Goal: Information Seeking & Learning: Find specific fact

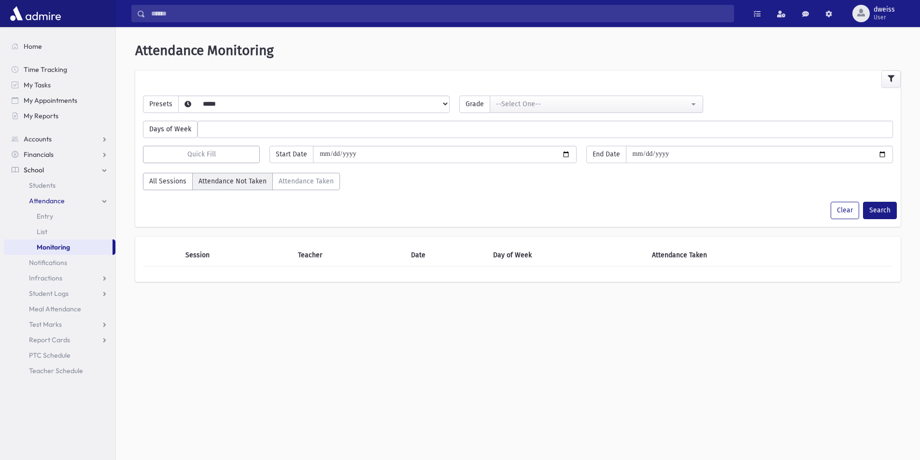
select select "*****"
select select
click at [54, 185] on span "Students" at bounding box center [42, 185] width 27 height 9
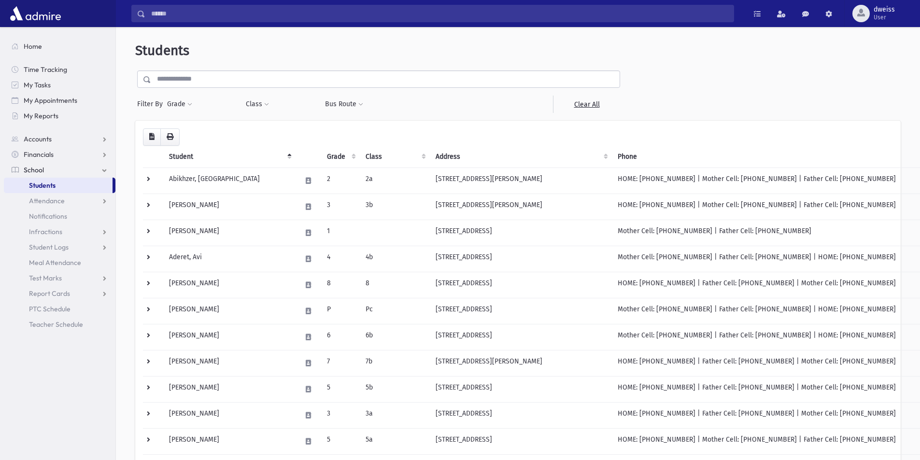
click at [194, 79] on input "text" at bounding box center [385, 79] width 468 height 17
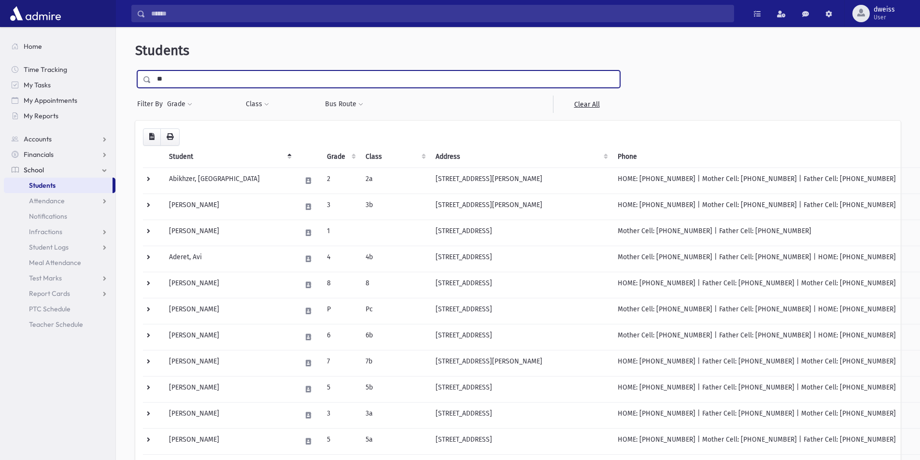
type input "*"
type input "******"
click at [135, 71] on input "submit" at bounding box center [148, 77] width 27 height 13
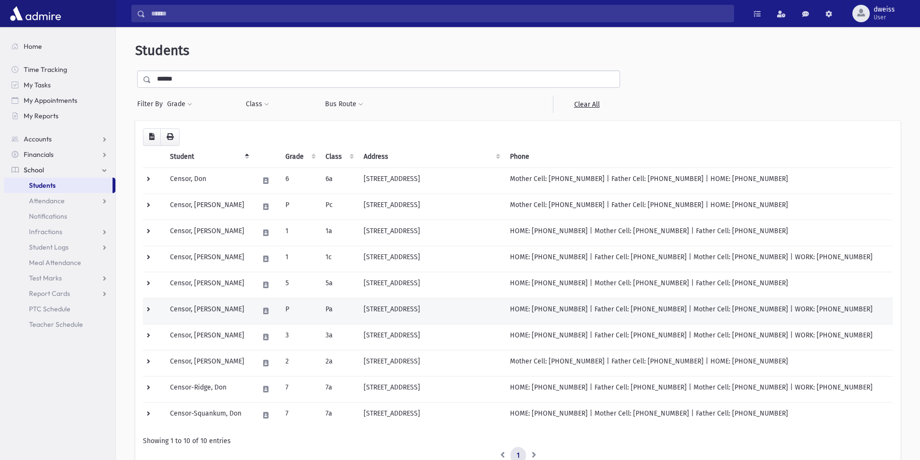
click at [393, 309] on td "337 Ridge Ave Lakewood, NJ 08701" at bounding box center [431, 311] width 146 height 26
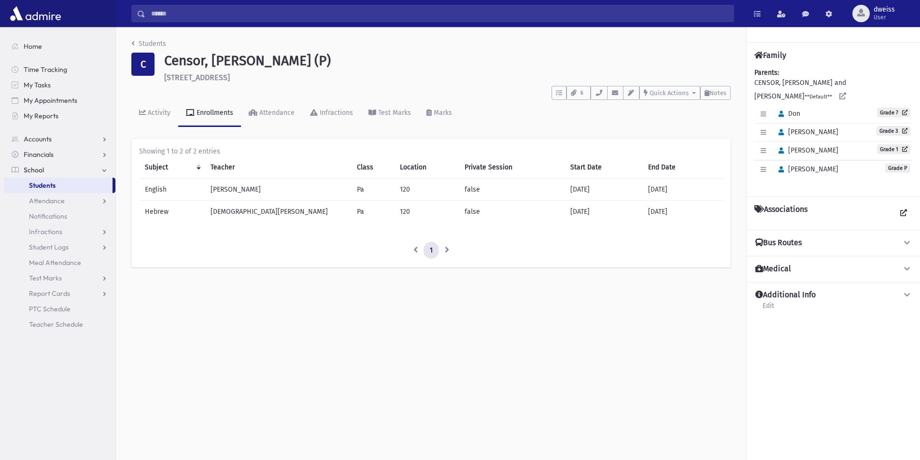
click at [451, 248] on li at bounding box center [447, 250] width 16 height 17
click at [445, 249] on li at bounding box center [447, 250] width 16 height 17
click at [779, 241] on h4 "Bus Routes" at bounding box center [778, 243] width 46 height 10
drag, startPoint x: 799, startPoint y: 266, endPoint x: 769, endPoint y: 266, distance: 30.4
click at [769, 266] on div "From School Friday F-2 YNESF102 (Ridge Ave & Shoshana Dr )" at bounding box center [798, 265] width 84 height 30
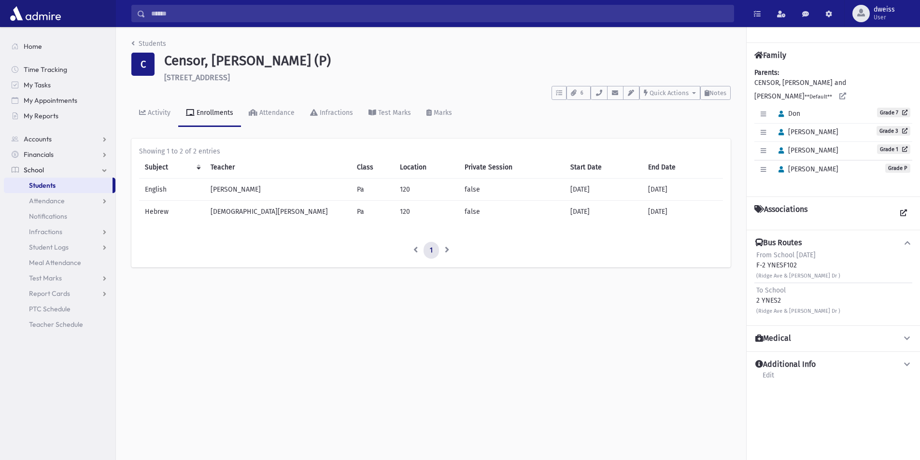
click at [781, 299] on div "To School 2 YNES2 (Ridge Ave & Shoshana Dr )" at bounding box center [798, 300] width 84 height 30
drag, startPoint x: 783, startPoint y: 299, endPoint x: 763, endPoint y: 300, distance: 19.8
click at [763, 300] on div "To School 2 YNES2 (Ridge Ave & Shoshana Dr )" at bounding box center [798, 300] width 84 height 30
copy div "YNES2"
click at [80, 184] on link "Students" at bounding box center [58, 185] width 109 height 15
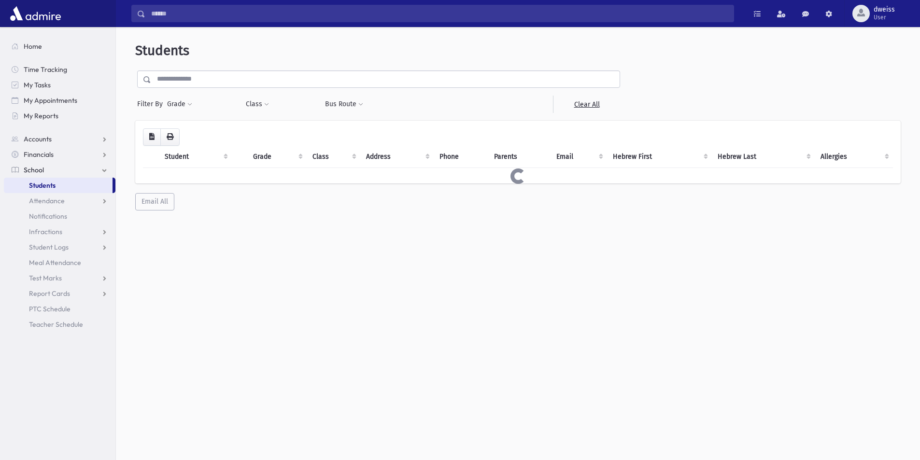
click at [182, 75] on input "text" at bounding box center [385, 79] width 468 height 17
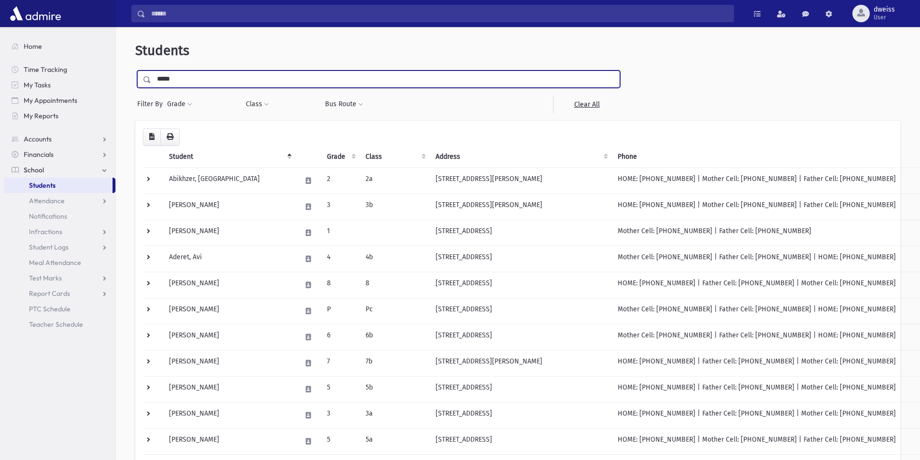
type input "*****"
click at [135, 71] on input "submit" at bounding box center [148, 77] width 27 height 13
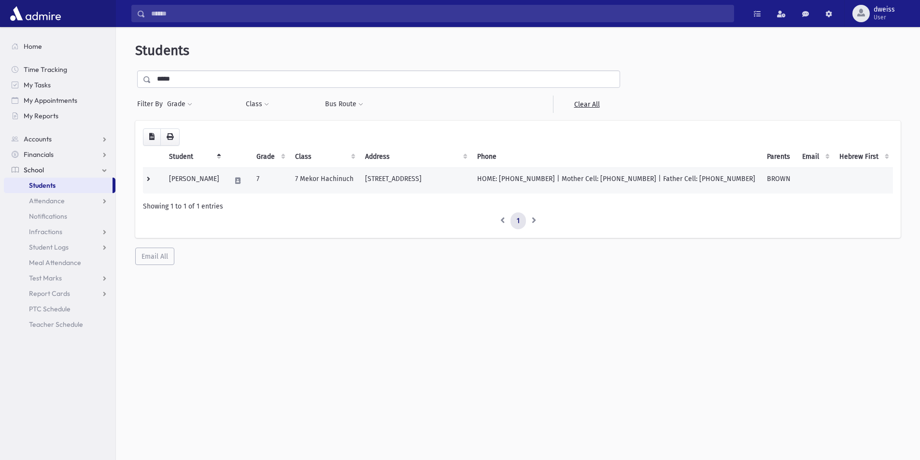
drag, startPoint x: 735, startPoint y: 176, endPoint x: 603, endPoint y: 180, distance: 131.9
click at [603, 180] on td "HOME: (732) 364-2928 | Mother Cell: (347) 451-3005 | Father Cell: (347) 623-8954" at bounding box center [616, 181] width 290 height 26
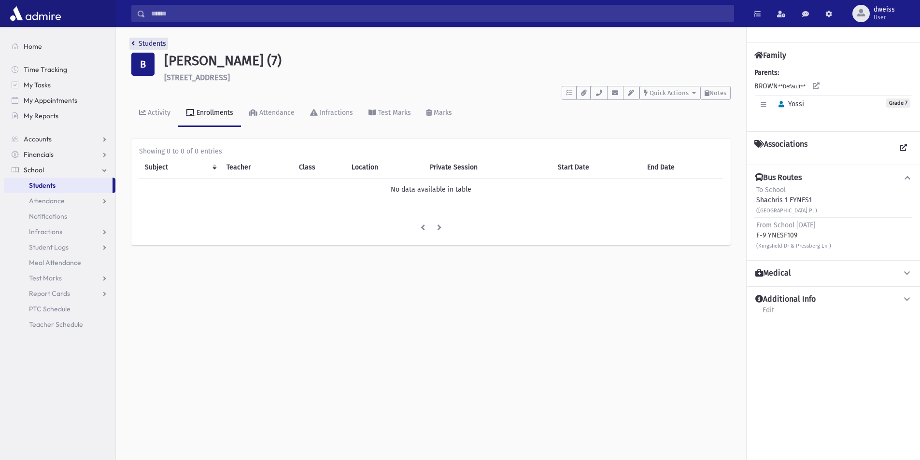
click at [136, 42] on link "Students" at bounding box center [148, 44] width 35 height 8
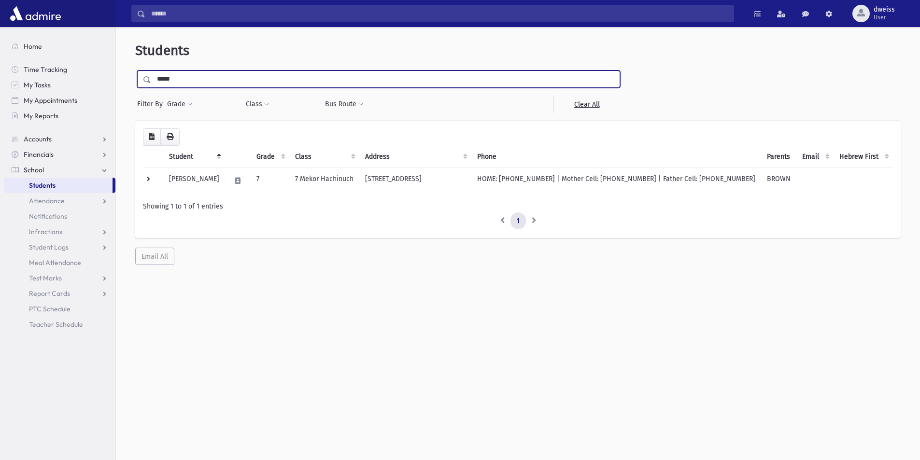
drag, startPoint x: 176, startPoint y: 78, endPoint x: 136, endPoint y: 84, distance: 40.5
click at [138, 83] on div "*****" at bounding box center [378, 79] width 483 height 17
type input "******"
click at [135, 71] on input "submit" at bounding box center [148, 77] width 27 height 13
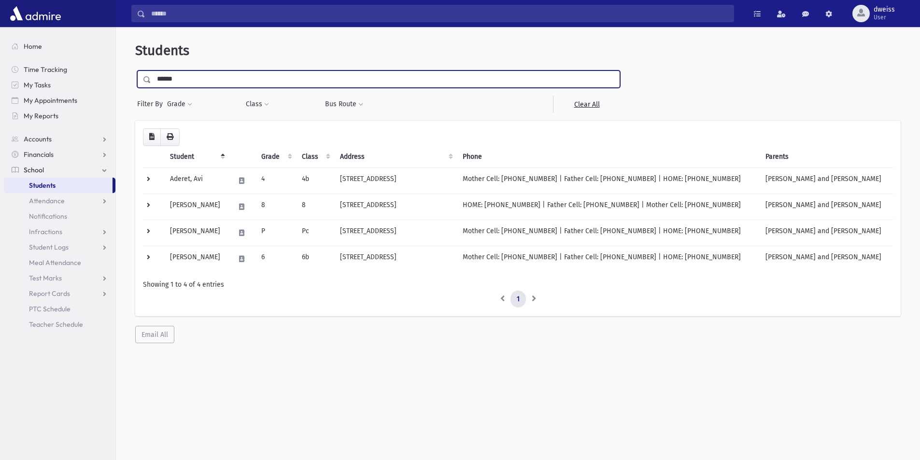
drag, startPoint x: 202, startPoint y: 75, endPoint x: 118, endPoint y: 70, distance: 84.2
click at [118, 70] on div "Students ****** Filter By Grade * * * * * * * * * Filter Class ** ** ** * ** **" at bounding box center [518, 247] width 804 height 433
type input "**********"
click at [135, 71] on input "submit" at bounding box center [148, 77] width 27 height 13
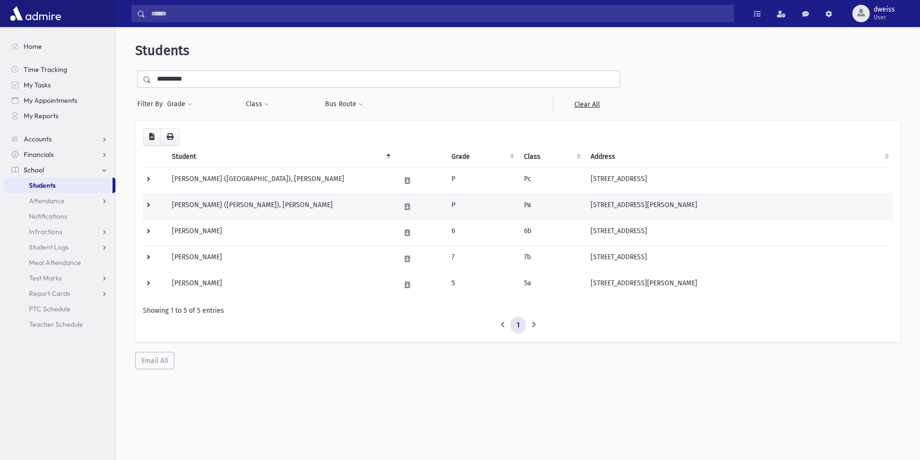
click at [307, 209] on td "[PERSON_NAME] ([PERSON_NAME]), [PERSON_NAME]" at bounding box center [280, 207] width 228 height 26
click at [307, 209] on td "Weinberger (Sims), Chaim" at bounding box center [280, 207] width 228 height 26
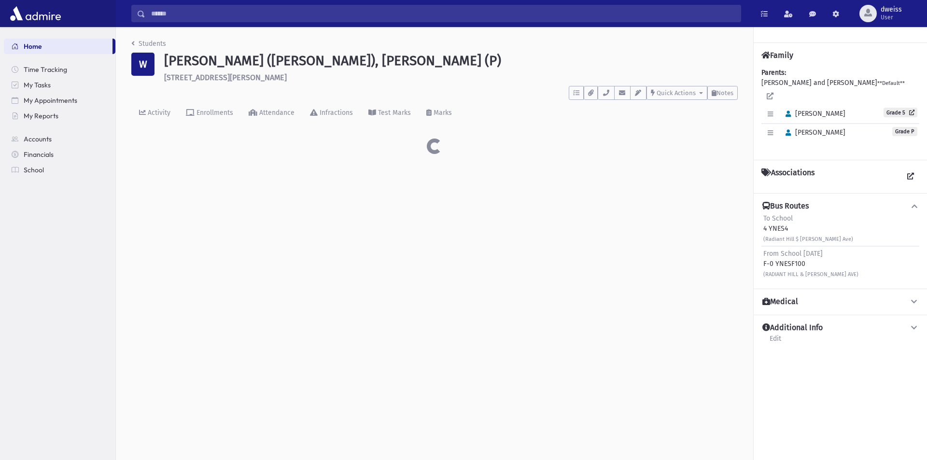
click at [591, 198] on div "Students W Weinberger (Sims), Chaim (P) 30 Sims Ave Lakewood **** To Do's No op…" at bounding box center [521, 243] width 811 height 433
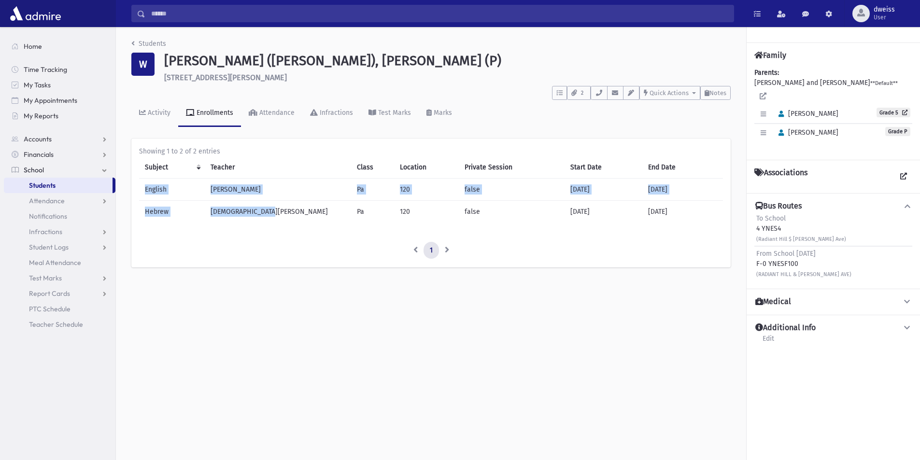
drag, startPoint x: 319, startPoint y: 219, endPoint x: 143, endPoint y: 188, distance: 177.9
click at [143, 188] on tbody "English Mrs. Cohen Pa 120 false 07/27/2025 07/30/2026 Hebrew Rabbi Ungarischer …" at bounding box center [431, 200] width 584 height 44
click at [143, 188] on td "English" at bounding box center [172, 189] width 66 height 22
drag, startPoint x: 277, startPoint y: 214, endPoint x: 140, endPoint y: 190, distance: 139.2
click at [140, 190] on tbody "English Mrs. Cohen Pa 120 false 07/27/2025 07/30/2026 Hebrew Rabbi Ungarischer …" at bounding box center [431, 200] width 584 height 44
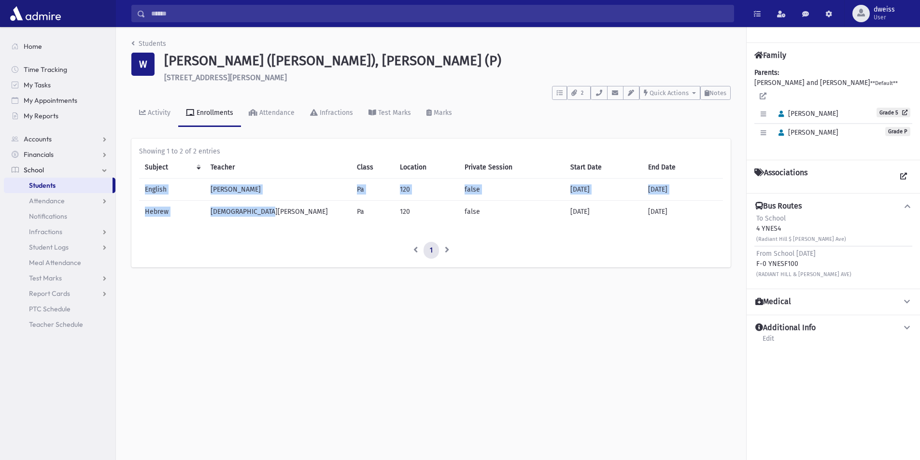
click at [140, 190] on td "English" at bounding box center [172, 189] width 66 height 22
drag, startPoint x: 212, startPoint y: 200, endPoint x: 144, endPoint y: 187, distance: 68.9
click at [144, 187] on tbody "English Mrs. Cohen Pa 120 false 07/27/2025 07/30/2026 Hebrew Rabbi Ungarischer …" at bounding box center [431, 200] width 584 height 44
drag, startPoint x: 687, startPoint y: 209, endPoint x: 145, endPoint y: 196, distance: 542.0
click at [145, 196] on tbody "English Mrs. Cohen Pa 120 false 07/27/2025 07/30/2026 Hebrew Rabbi Ungarischer …" at bounding box center [431, 200] width 584 height 44
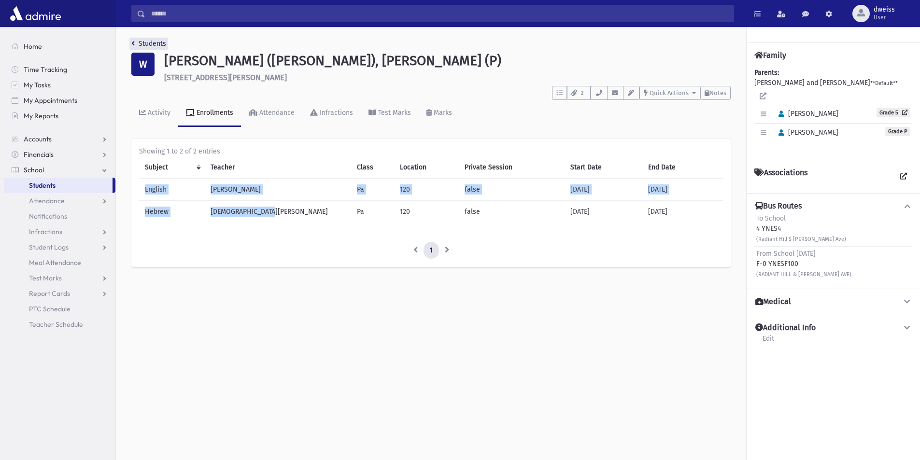
click at [133, 42] on icon "breadcrumb" at bounding box center [132, 43] width 3 height 7
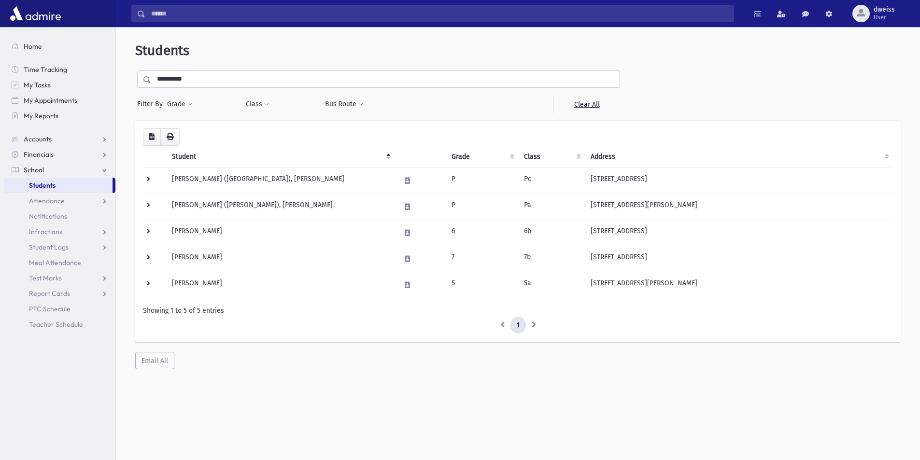
click at [208, 82] on input "**********" at bounding box center [385, 79] width 468 height 17
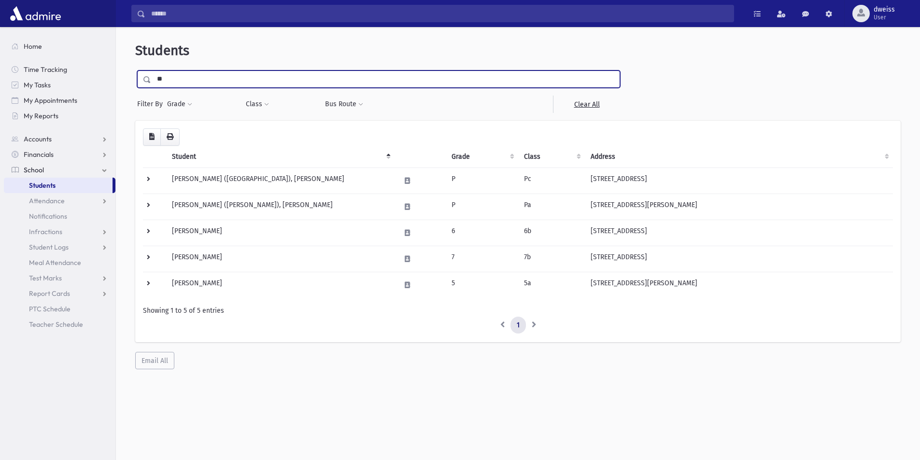
type input "*"
type input "*********"
click at [135, 71] on input "submit" at bounding box center [148, 77] width 27 height 13
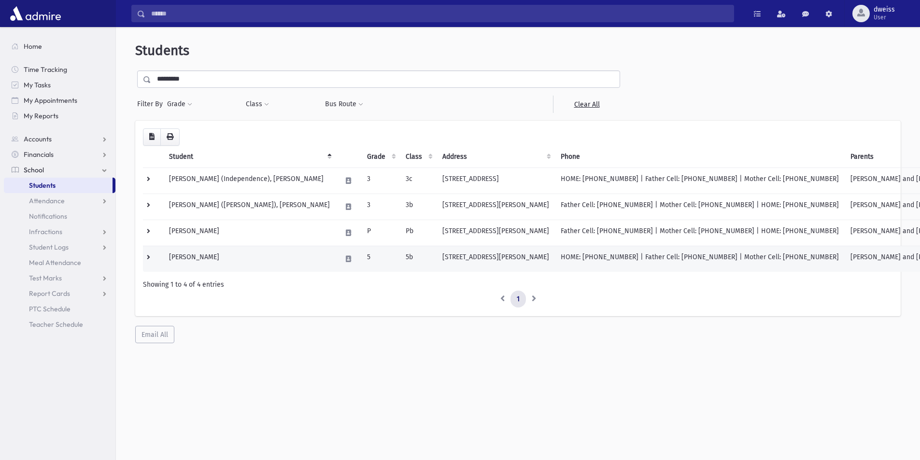
click at [437, 258] on td "[STREET_ADDRESS][PERSON_NAME]" at bounding box center [496, 259] width 118 height 26
